Goal: Find specific page/section: Find specific page/section

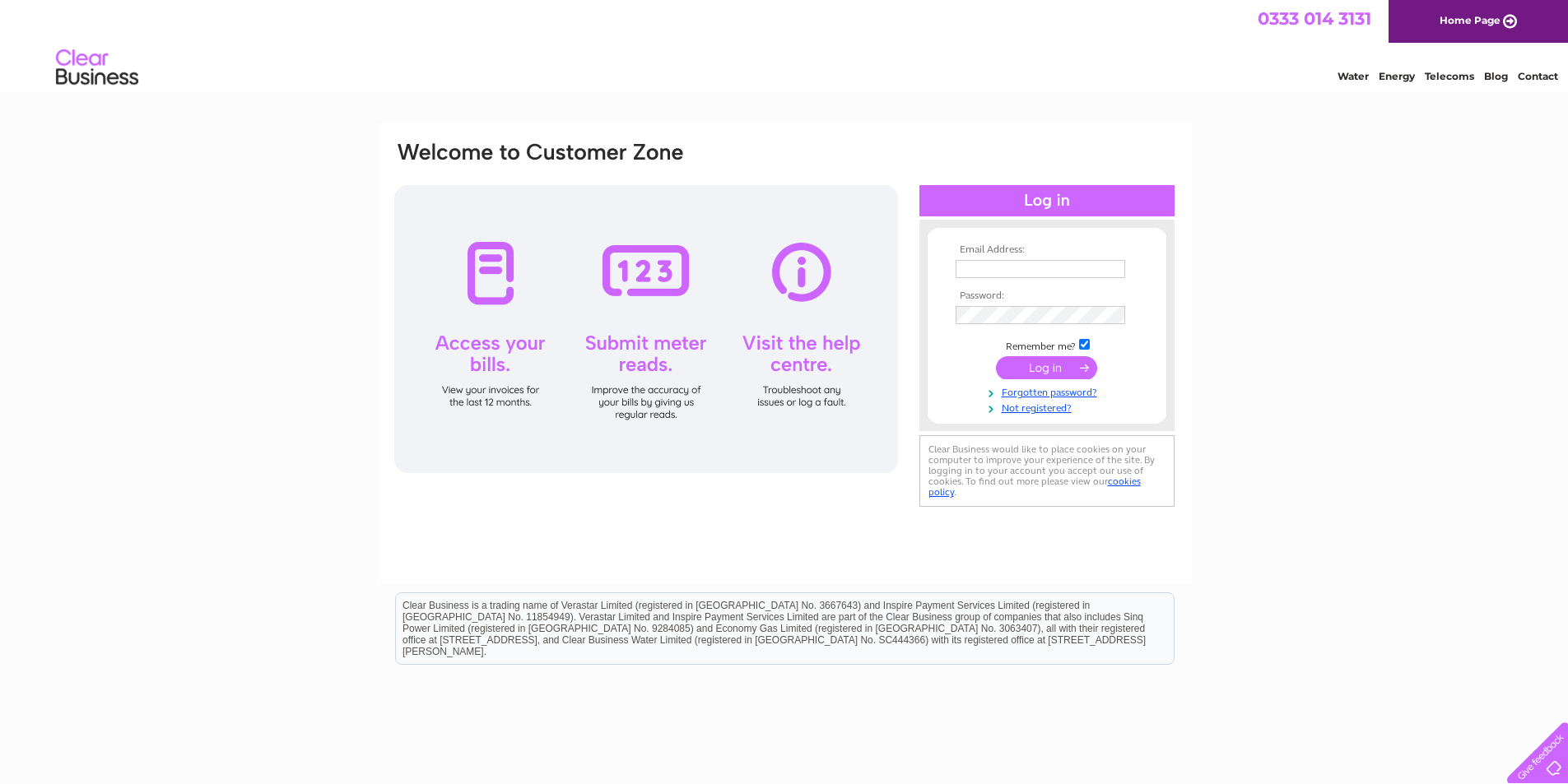
type input "[EMAIL_ADDRESS][DOMAIN_NAME]"
click at [1040, 363] on input "submit" at bounding box center [1047, 368] width 101 height 23
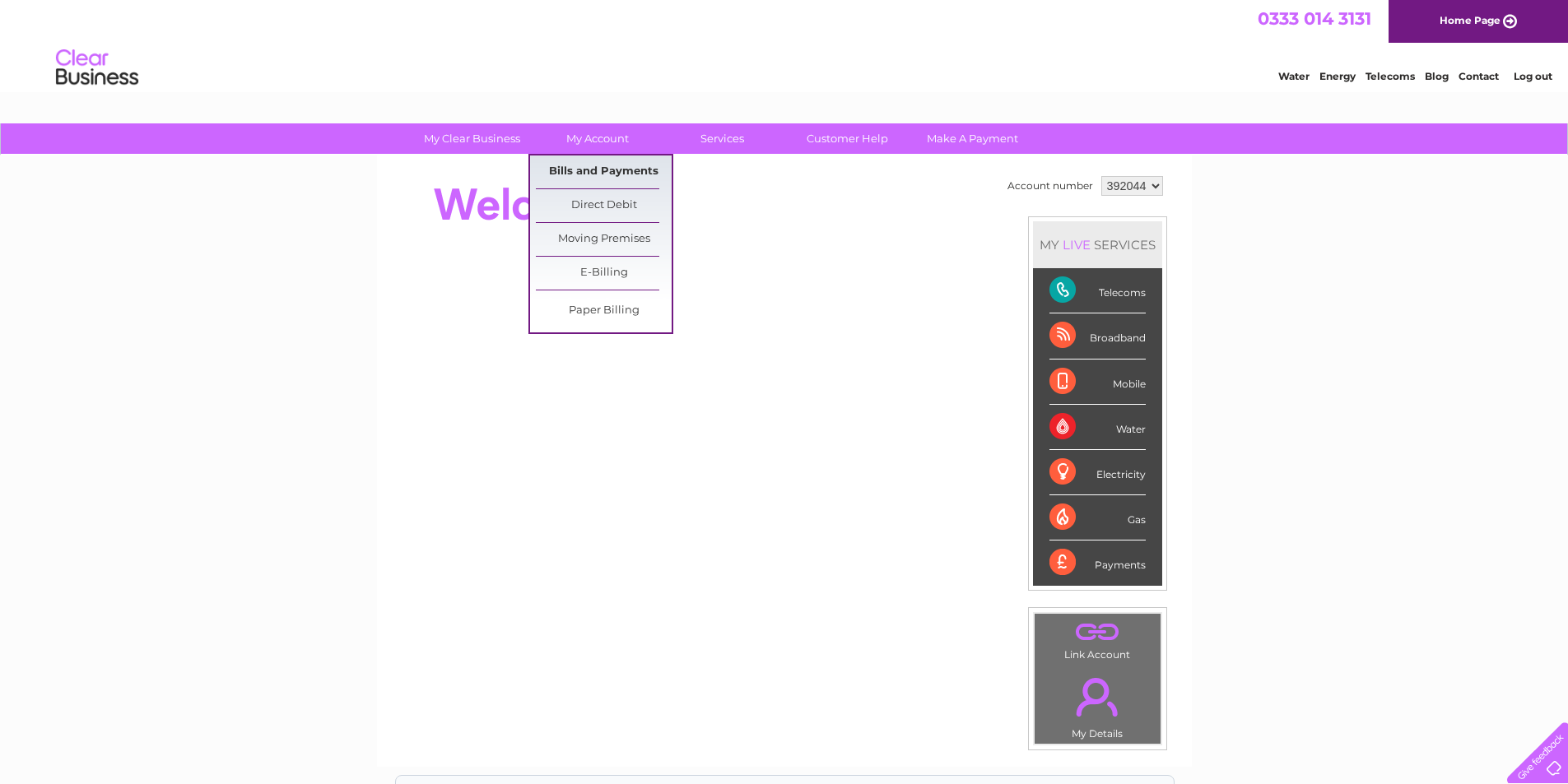
click at [603, 166] on link "Bills and Payments" at bounding box center [603, 172] width 136 height 33
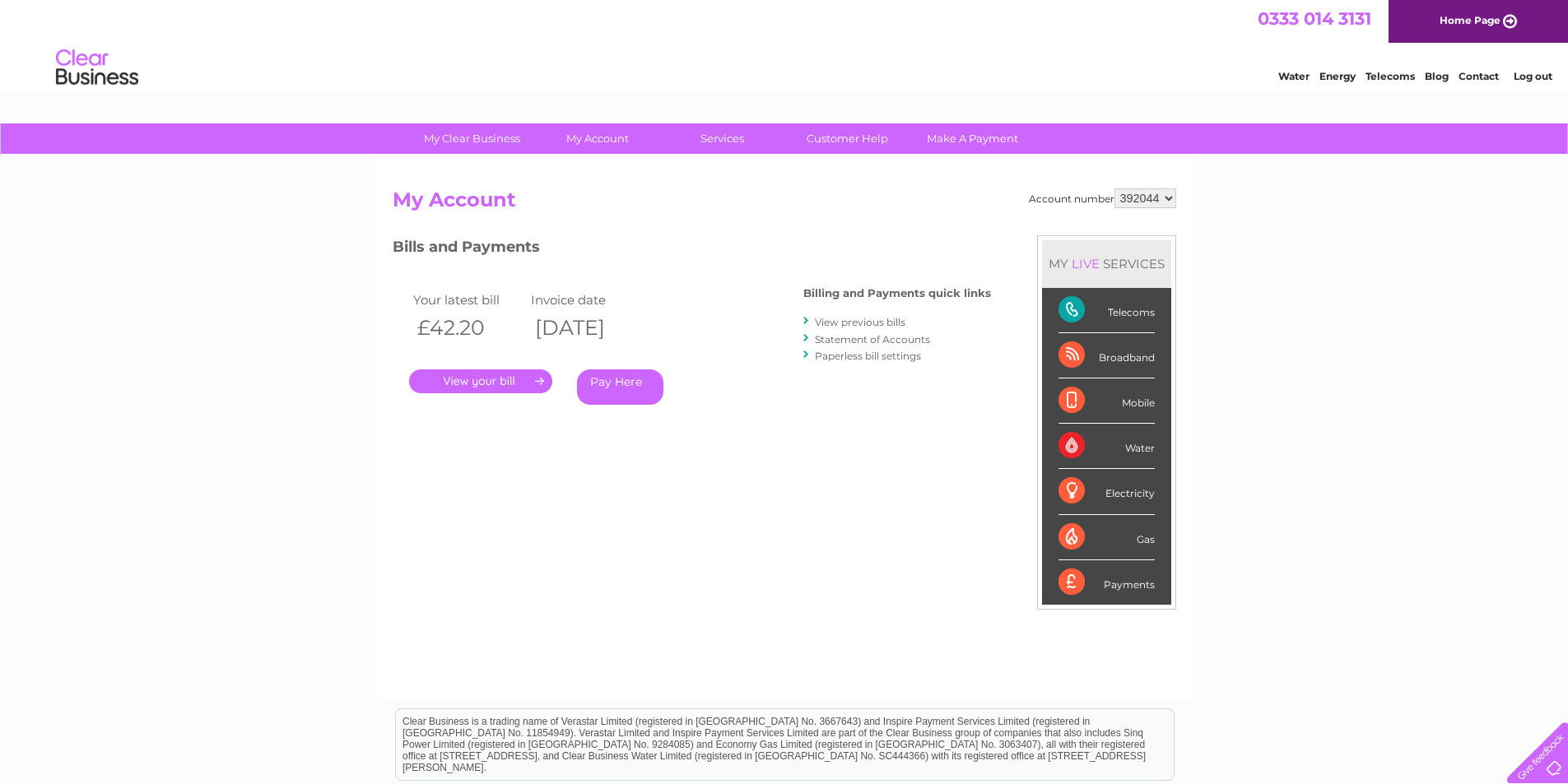
click at [484, 383] on link "." at bounding box center [480, 381] width 143 height 24
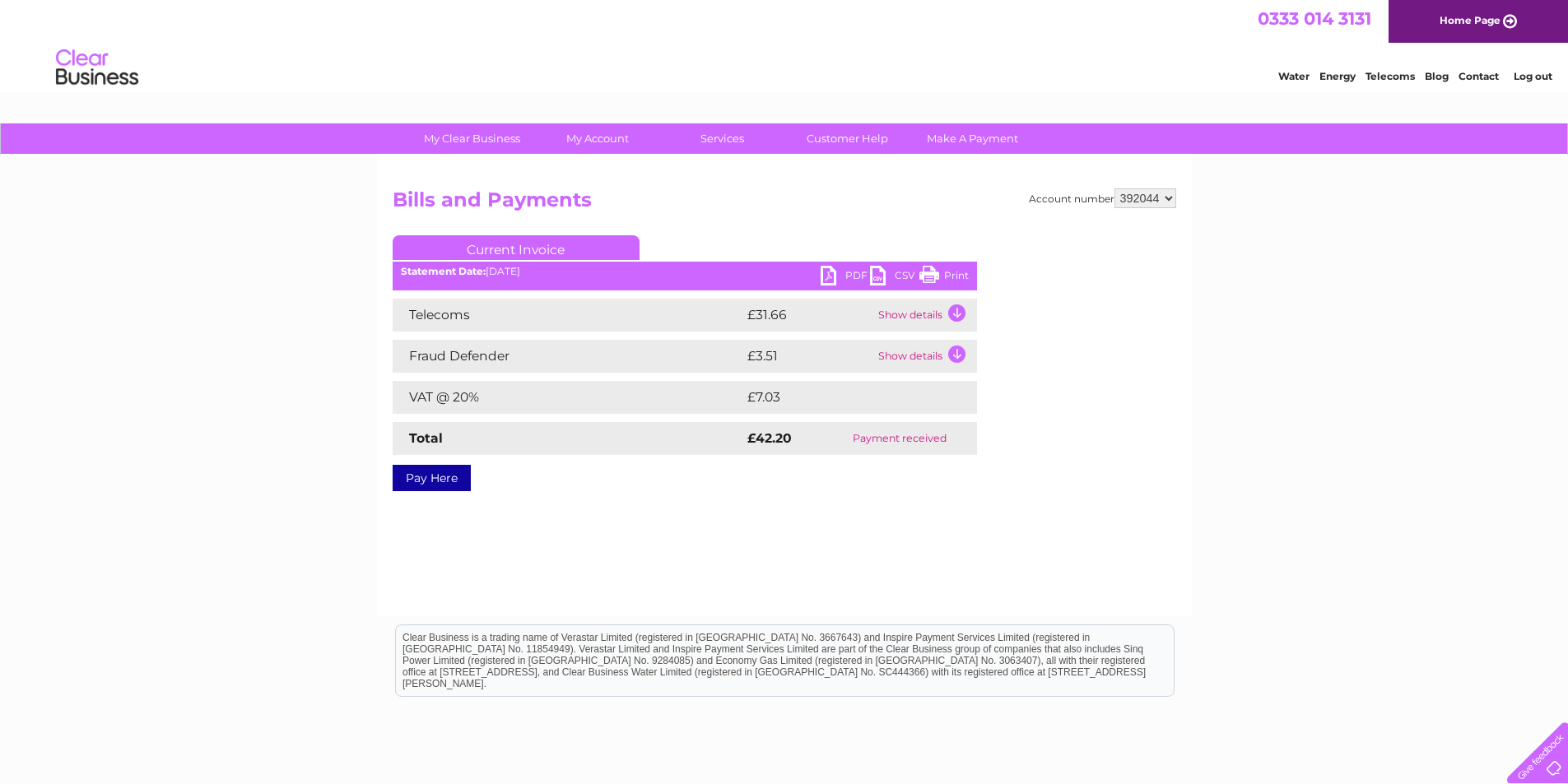
click at [820, 272] on link "PDF" at bounding box center [845, 277] width 50 height 24
